Goal: Task Accomplishment & Management: Manage account settings

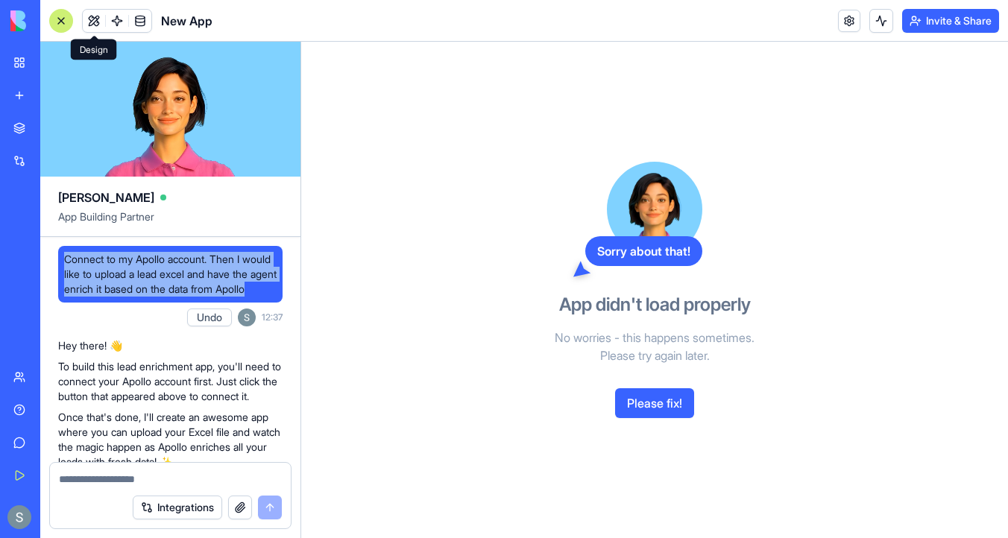
click at [90, 22] on button at bounding box center [94, 21] width 22 height 22
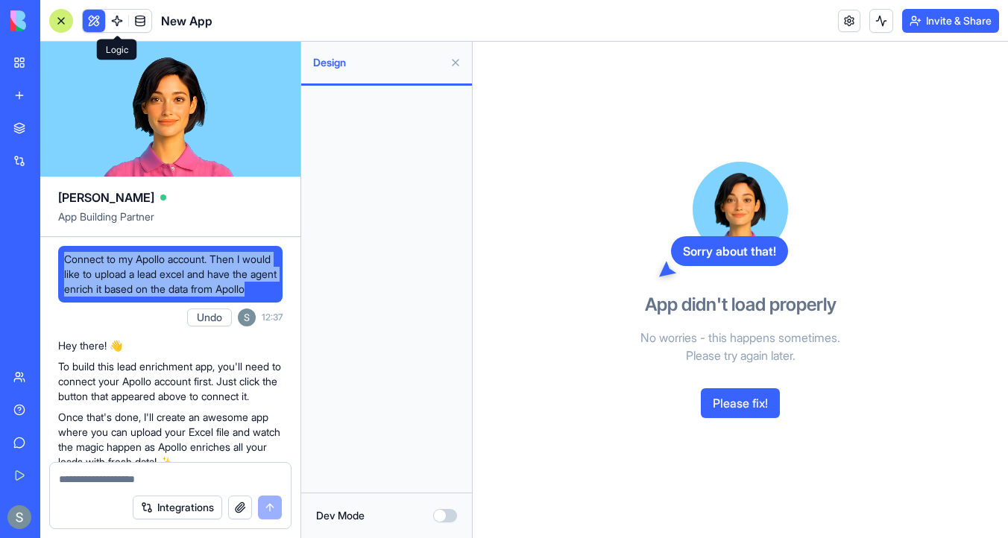
click at [116, 20] on link at bounding box center [117, 21] width 22 height 22
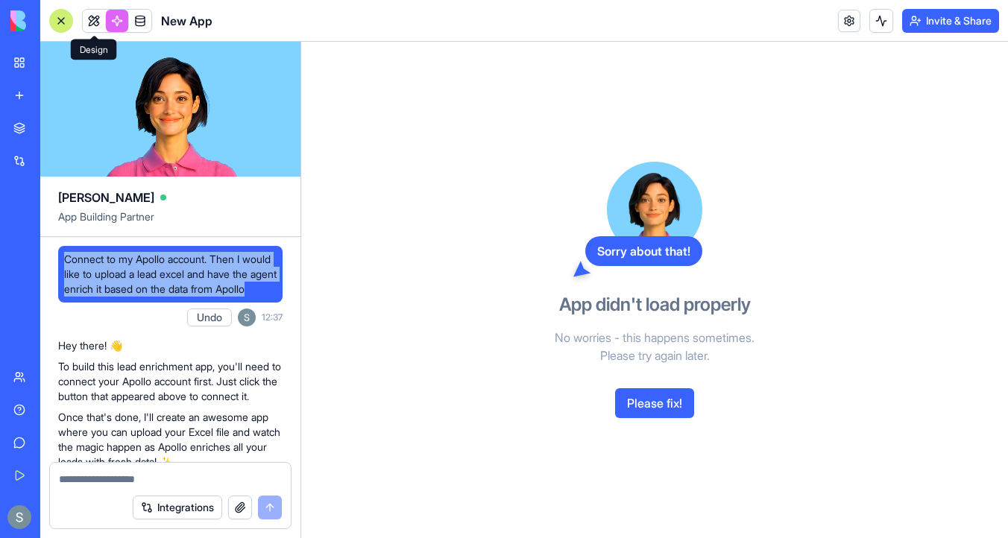
click at [95, 20] on link at bounding box center [94, 21] width 22 height 22
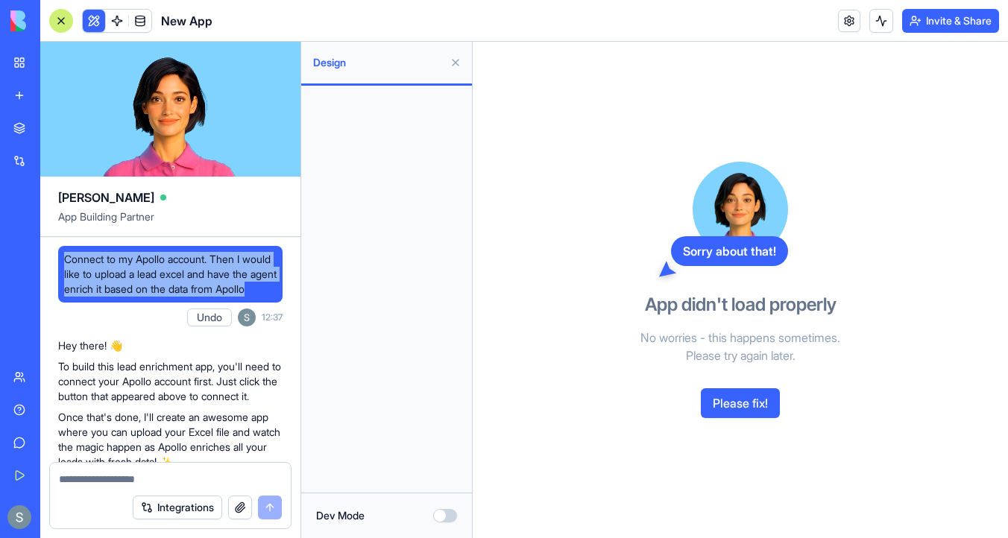
click at [751, 408] on button "Please fix!" at bounding box center [740, 403] width 79 height 30
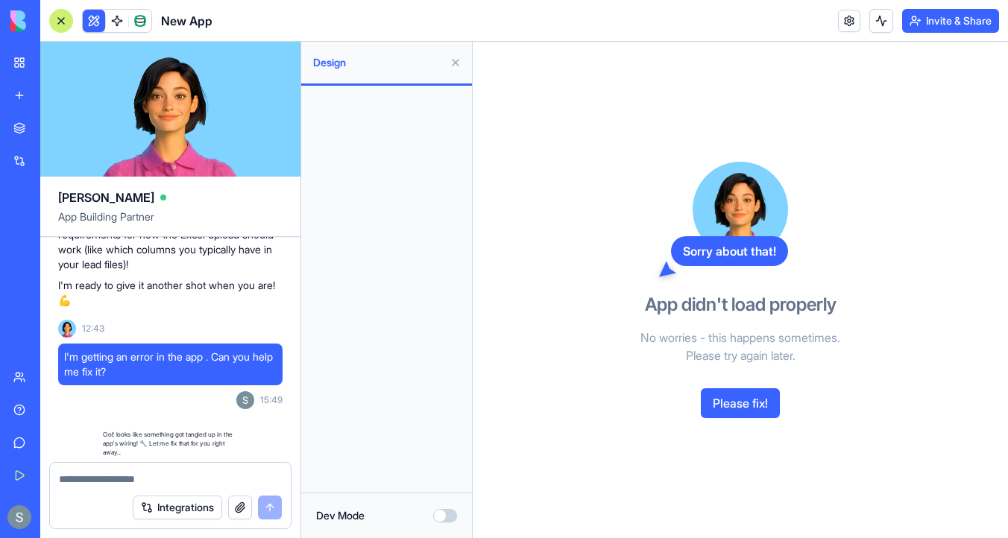
scroll to position [1351, 0]
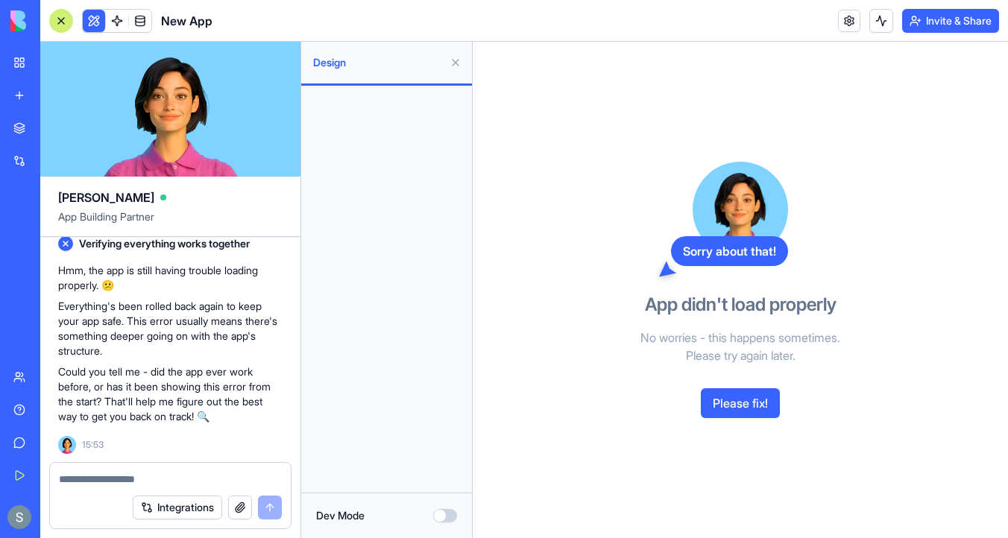
click at [748, 402] on button "Please fix!" at bounding box center [740, 403] width 79 height 30
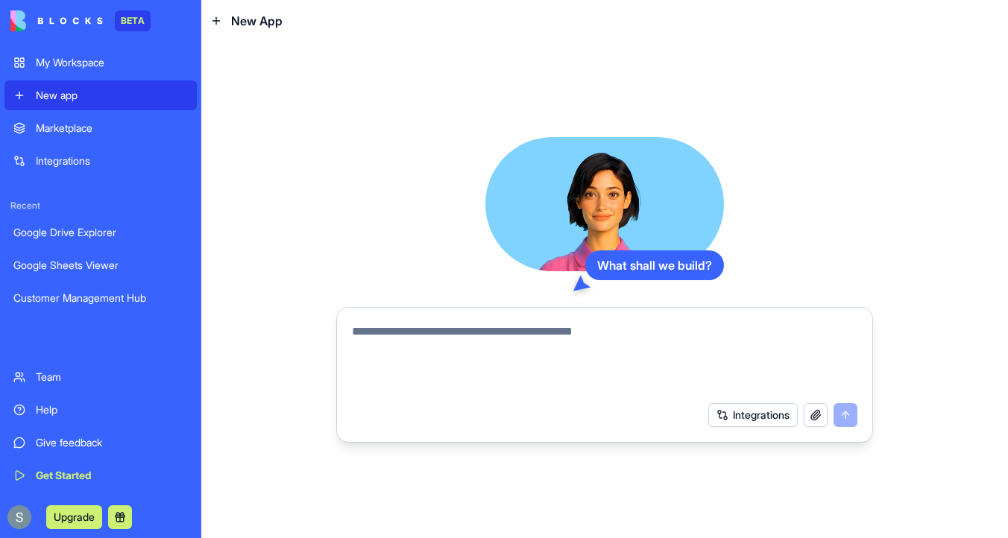
click at [83, 57] on div "My Workspace" at bounding box center [112, 62] width 152 height 15
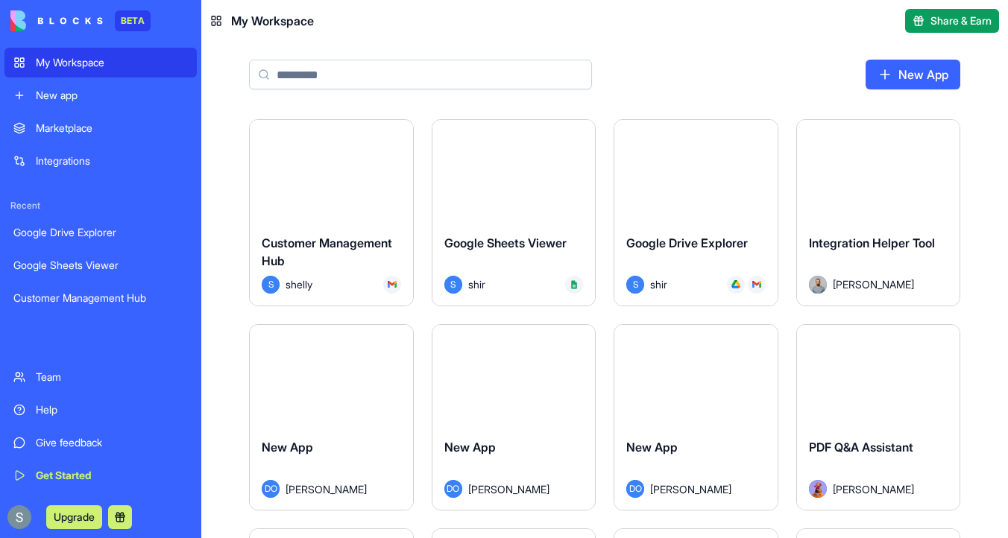
click at [531, 146] on div "Launch" at bounding box center [513, 171] width 163 height 102
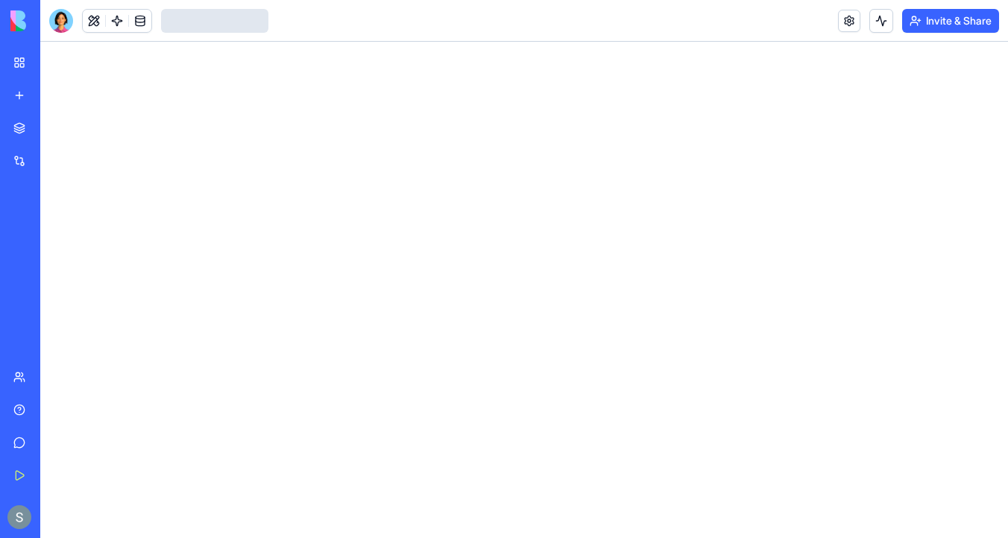
click at [843, 20] on link at bounding box center [849, 21] width 22 height 22
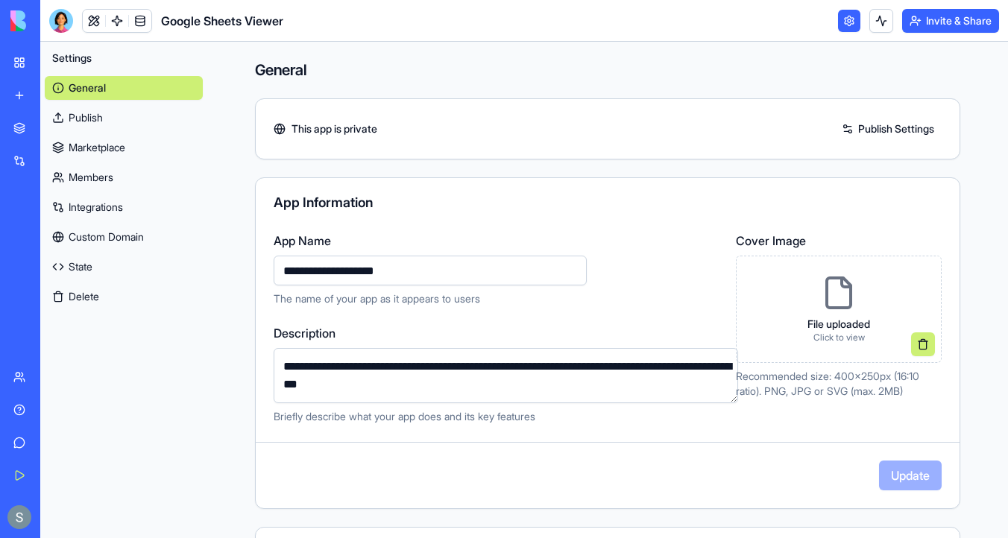
click at [113, 233] on link "Custom Domain" at bounding box center [124, 237] width 158 height 24
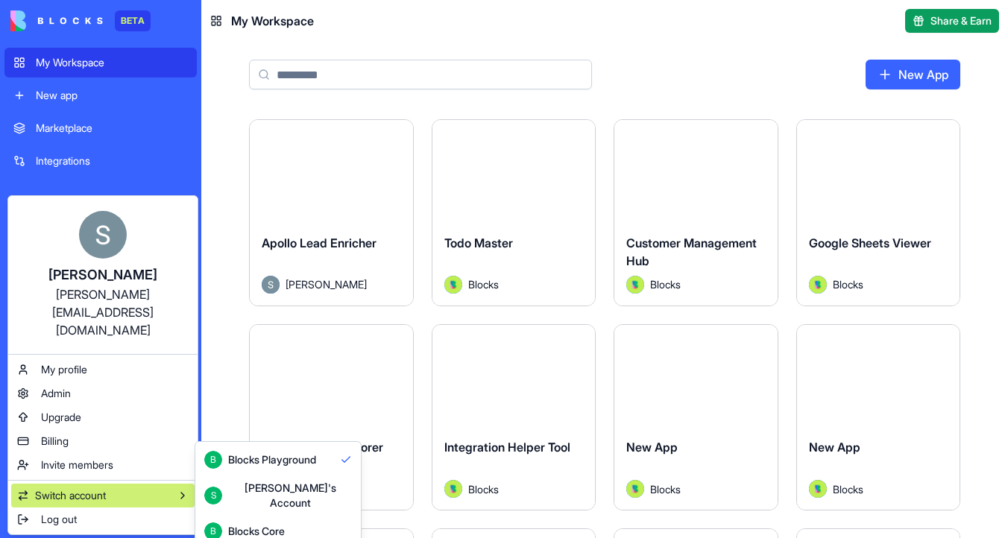
click at [261, 524] on div "Blocks Core" at bounding box center [256, 531] width 57 height 15
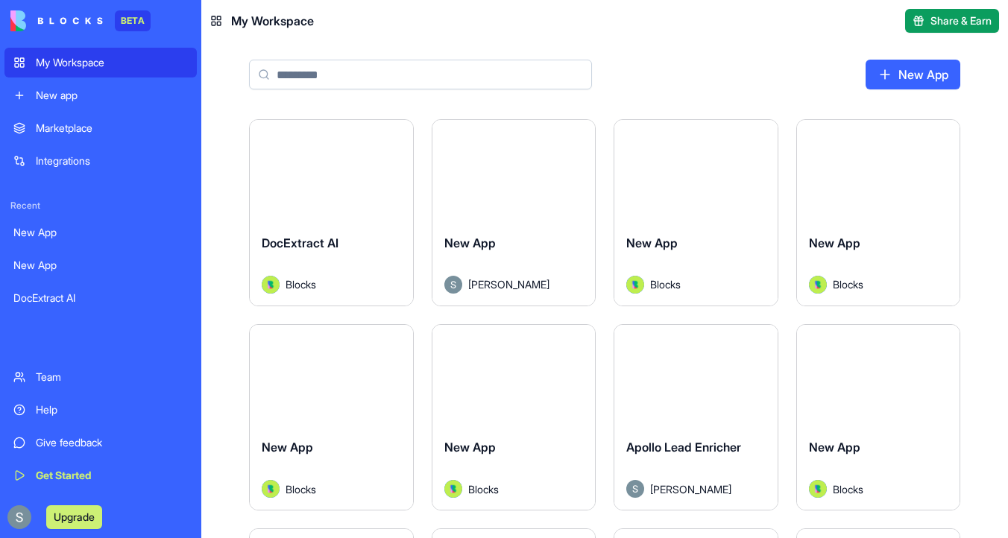
click at [374, 144] on div "Launch" at bounding box center [331, 171] width 163 height 102
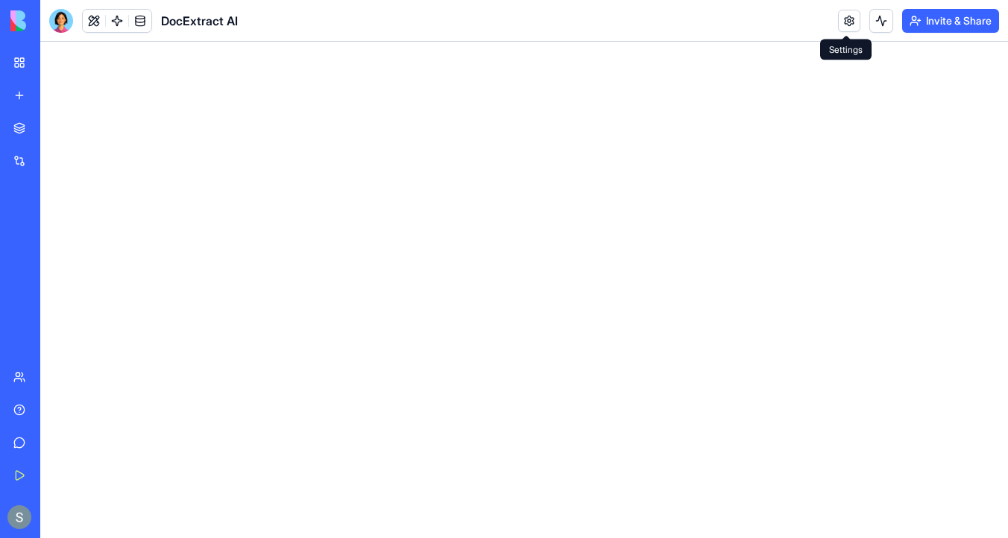
click at [840, 16] on link at bounding box center [849, 21] width 22 height 22
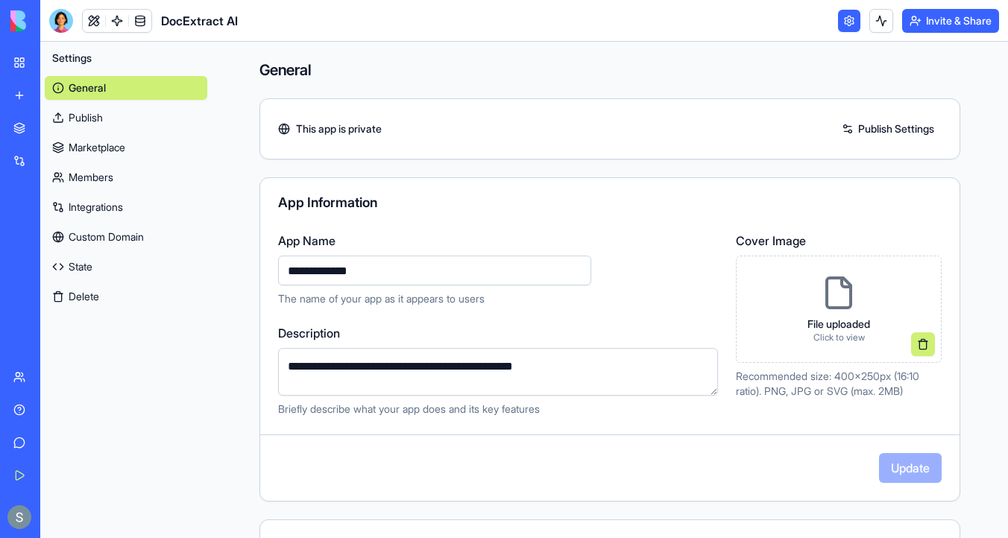
click at [124, 240] on link "Custom Domain" at bounding box center [126, 237] width 162 height 24
